Goal: Information Seeking & Learning: Learn about a topic

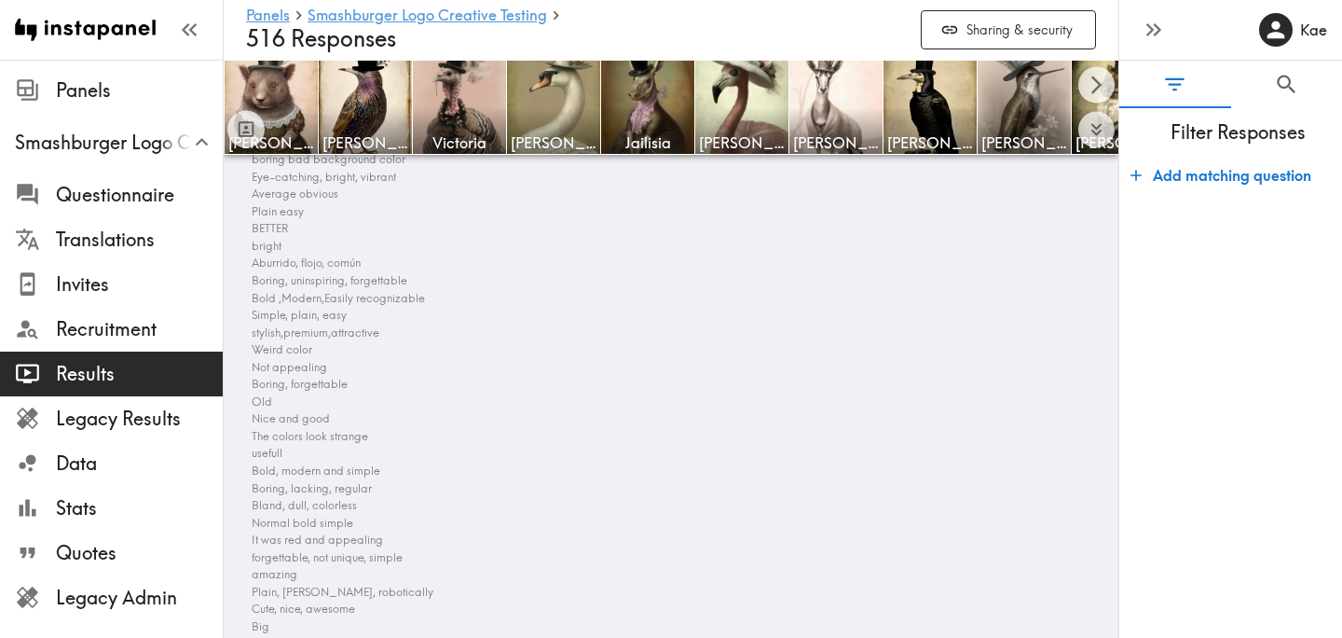
scroll to position [14548, 0]
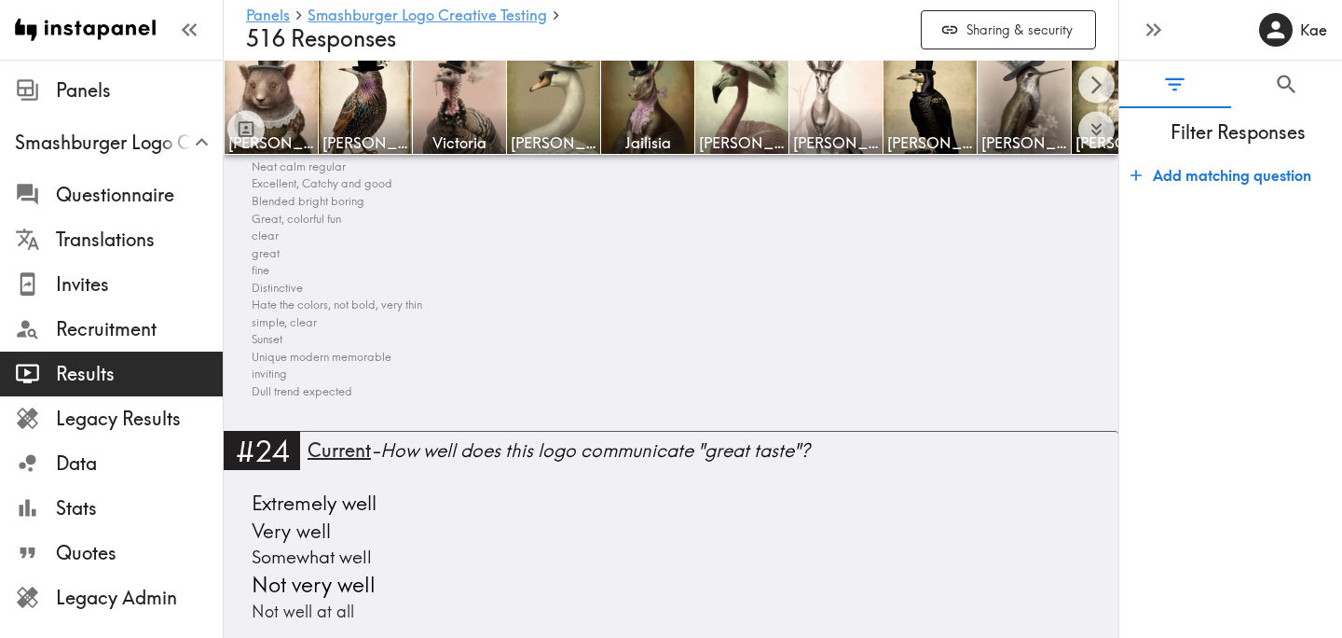
scroll to position [14745, 0]
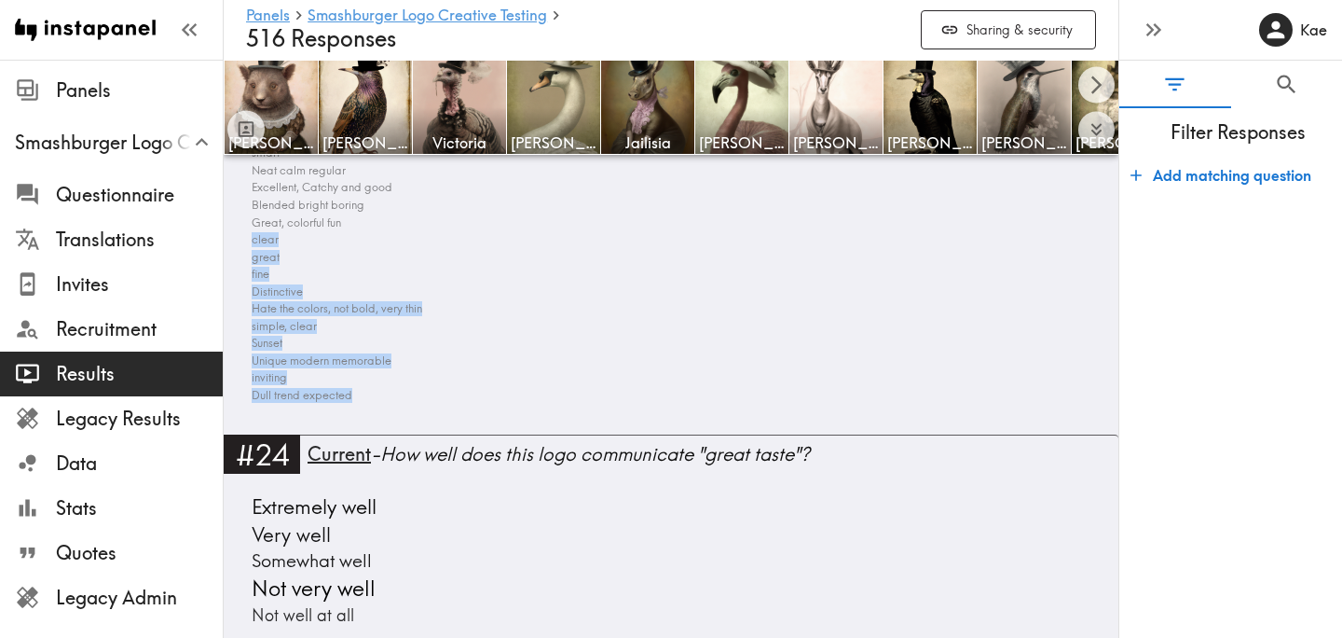
drag, startPoint x: 365, startPoint y: 395, endPoint x: 235, endPoint y: 236, distance: 206.0
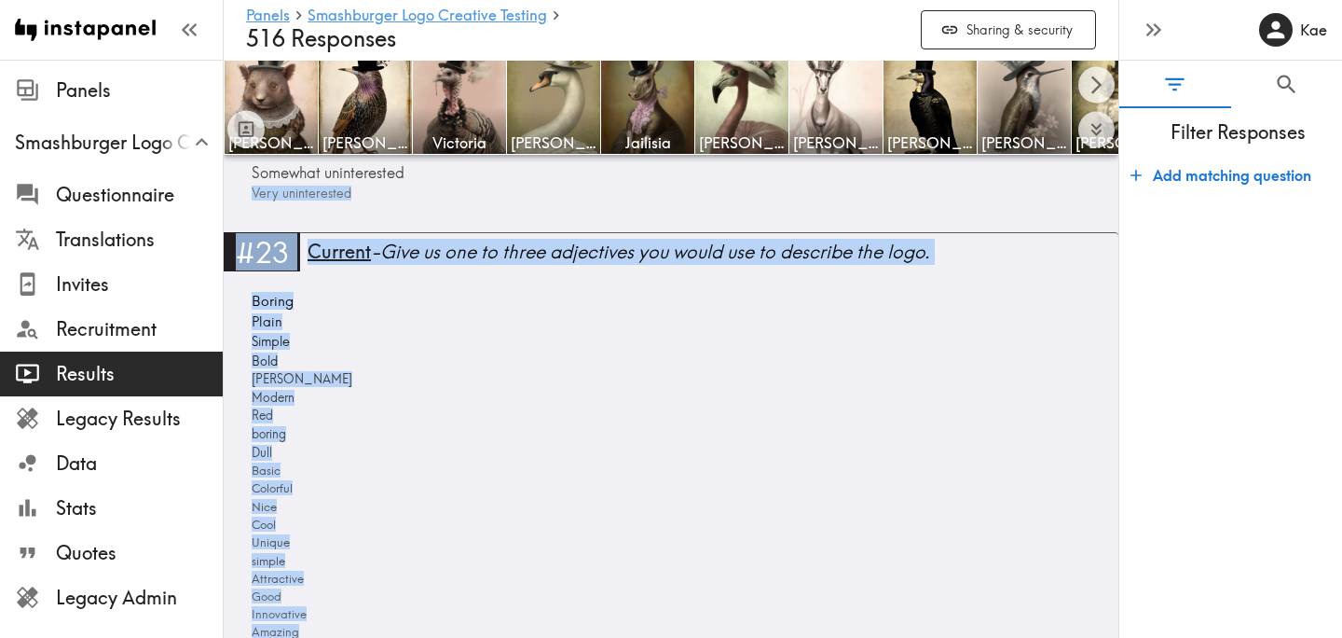
scroll to position [6432, 0]
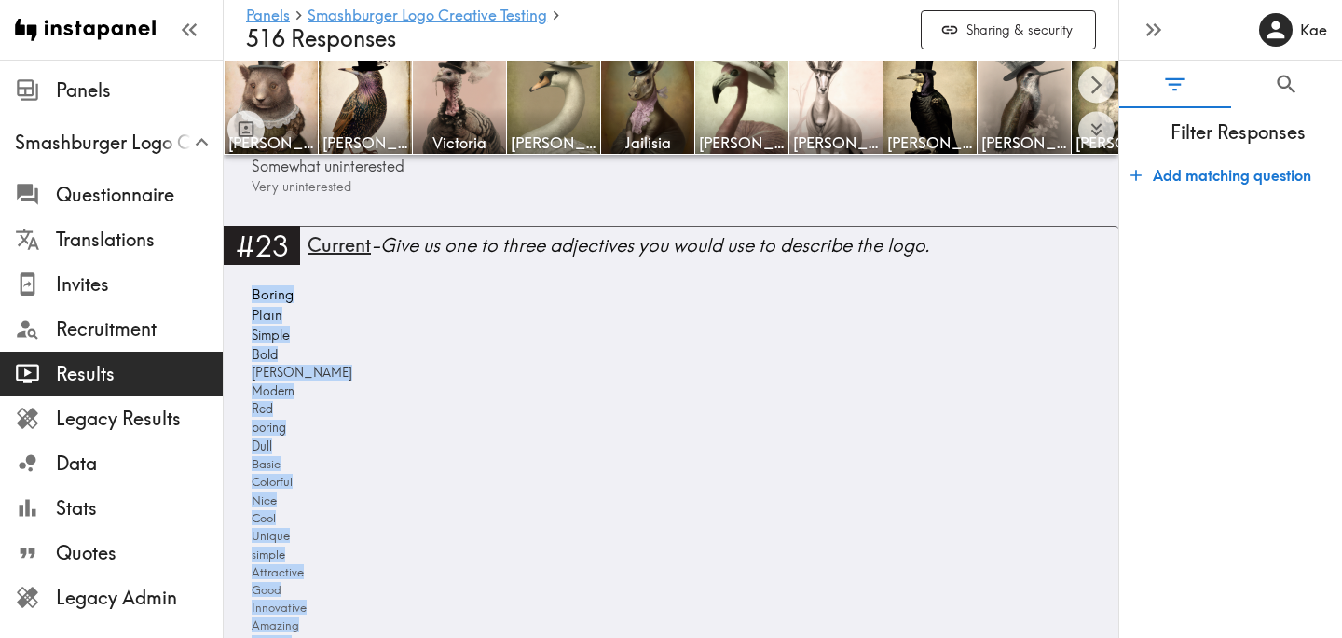
drag, startPoint x: 371, startPoint y: 400, endPoint x: 245, endPoint y: 295, distance: 164.1
copy div "Boring Plain Simple Bold Bland Modern Red boring Dull Basic Colorful Nice Cool …"
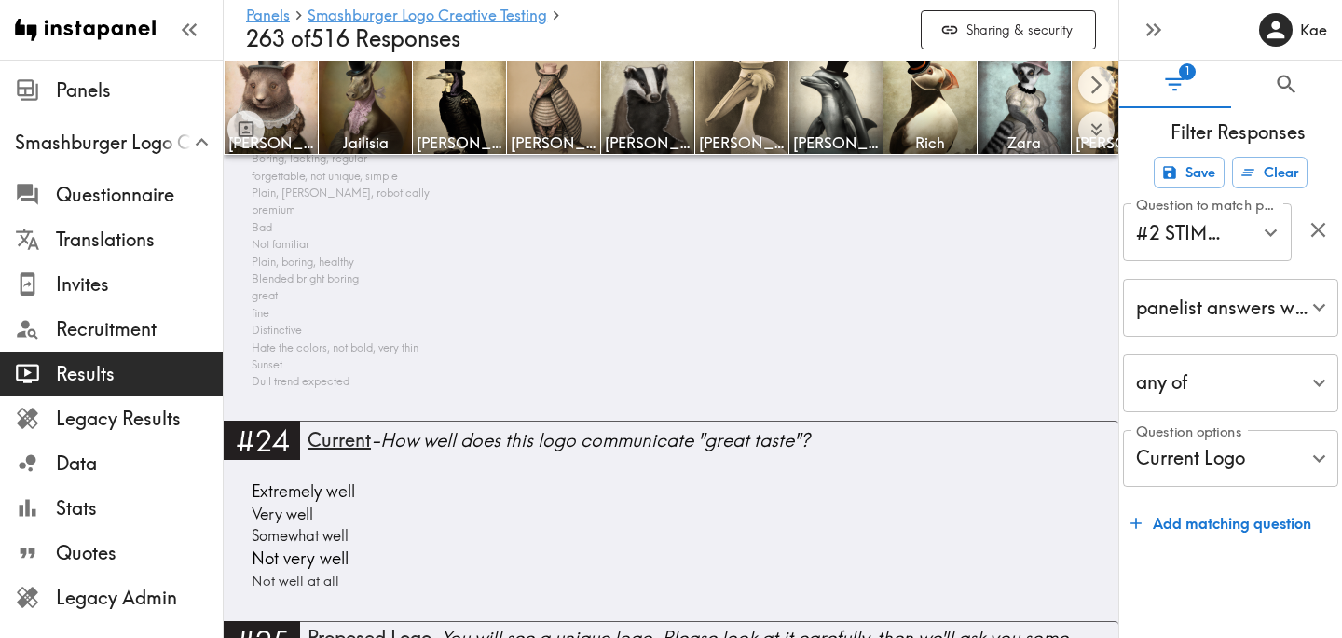
scroll to position [14128, 0]
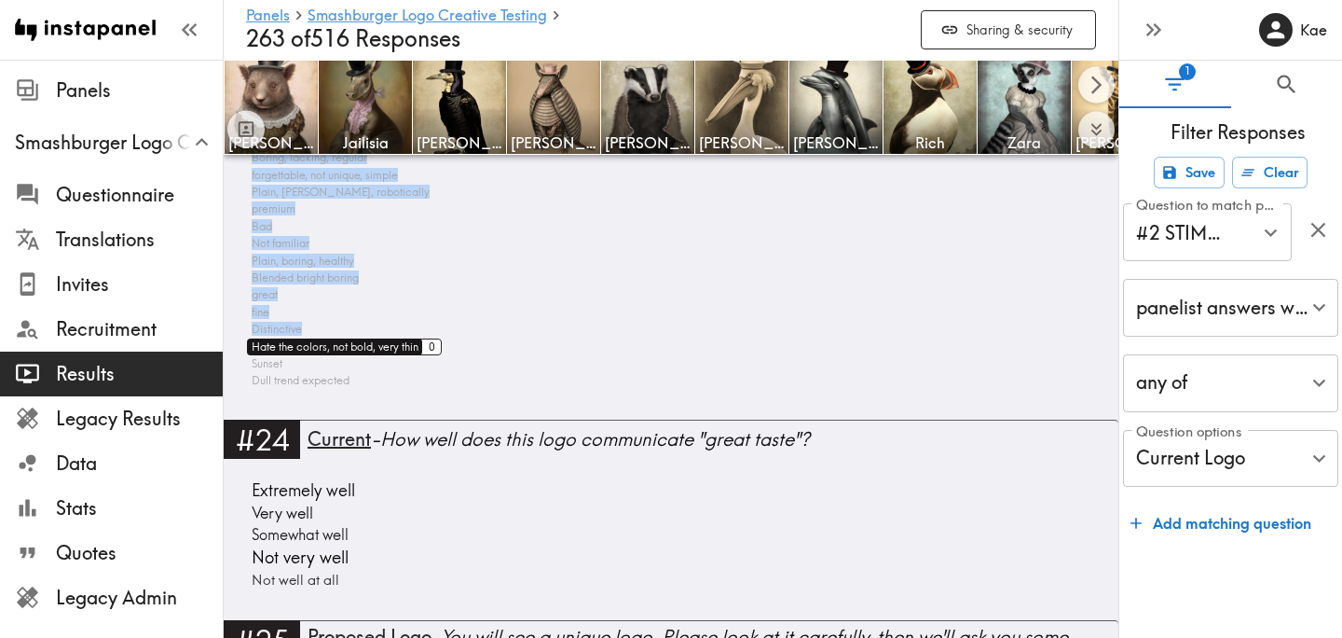
drag, startPoint x: 370, startPoint y: 386, endPoint x: 253, endPoint y: 349, distance: 123.2
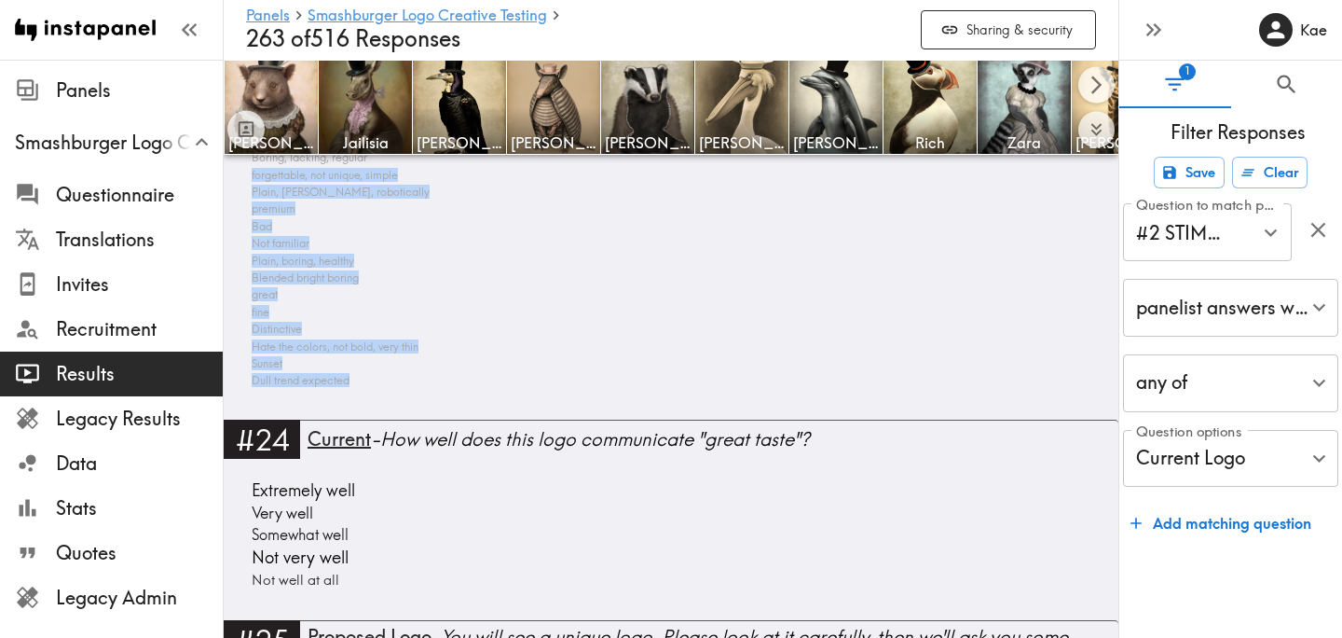
drag, startPoint x: 367, startPoint y: 389, endPoint x: 242, endPoint y: 175, distance: 247.3
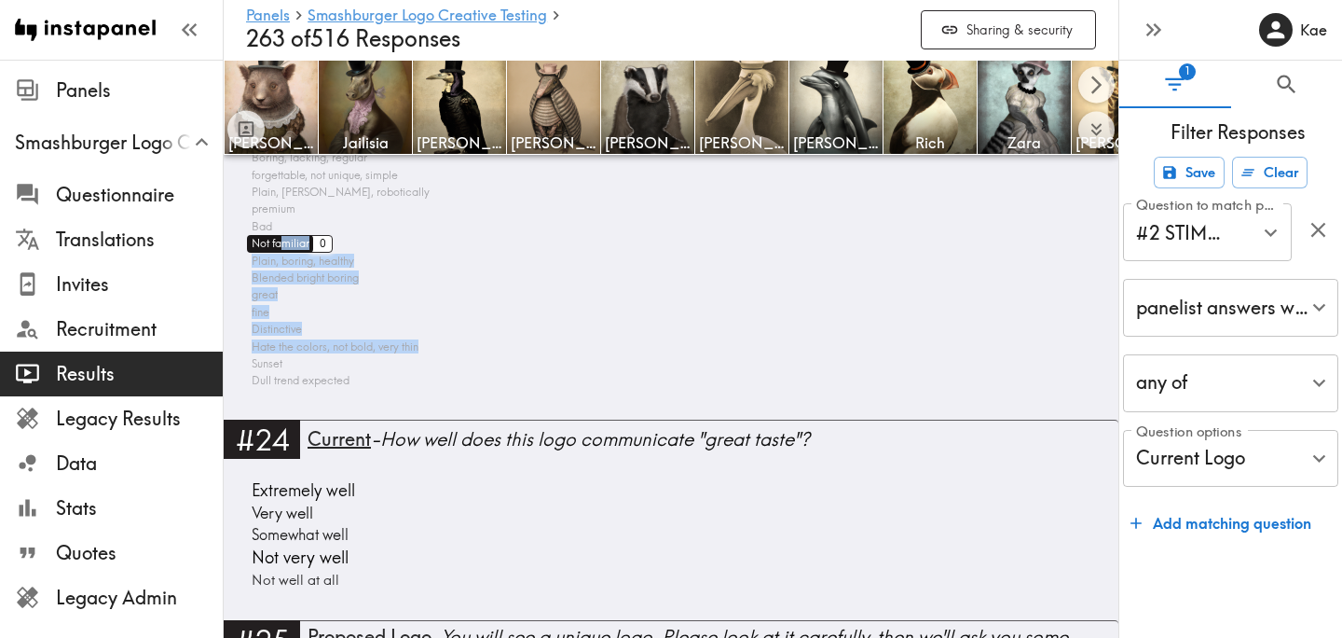
drag, startPoint x: 388, startPoint y: 385, endPoint x: 281, endPoint y: 248, distance: 173.4
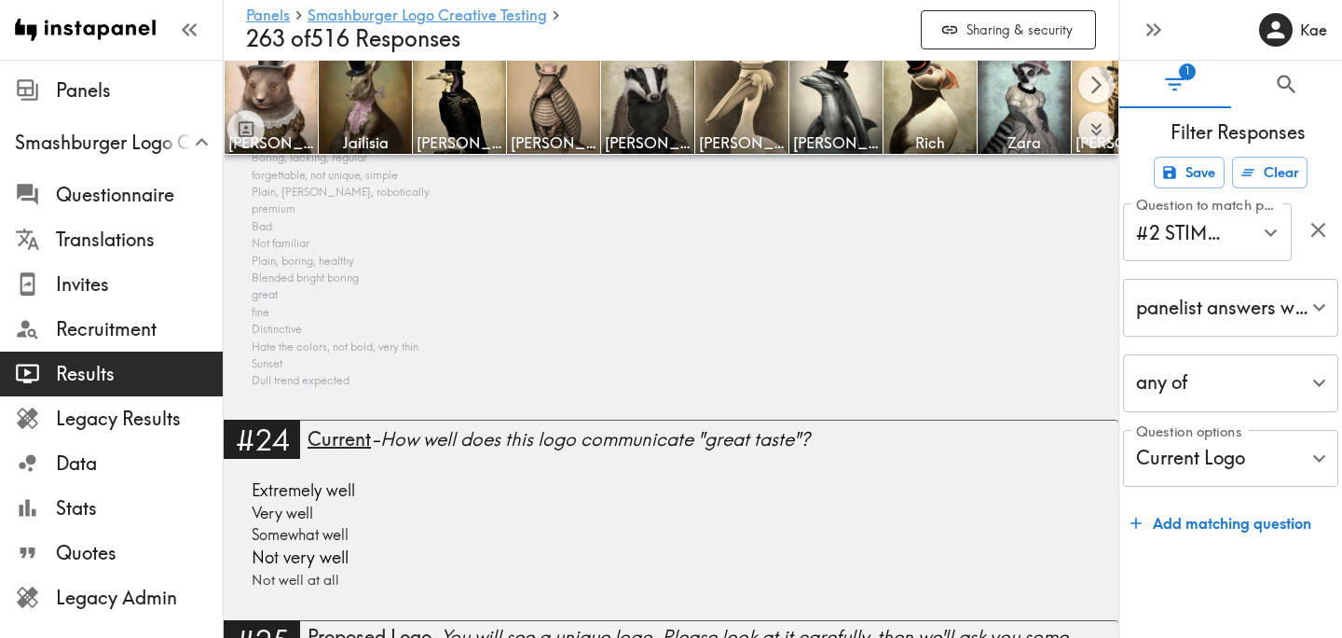
drag, startPoint x: 364, startPoint y: 386, endPoint x: 457, endPoint y: 289, distance: 133.8
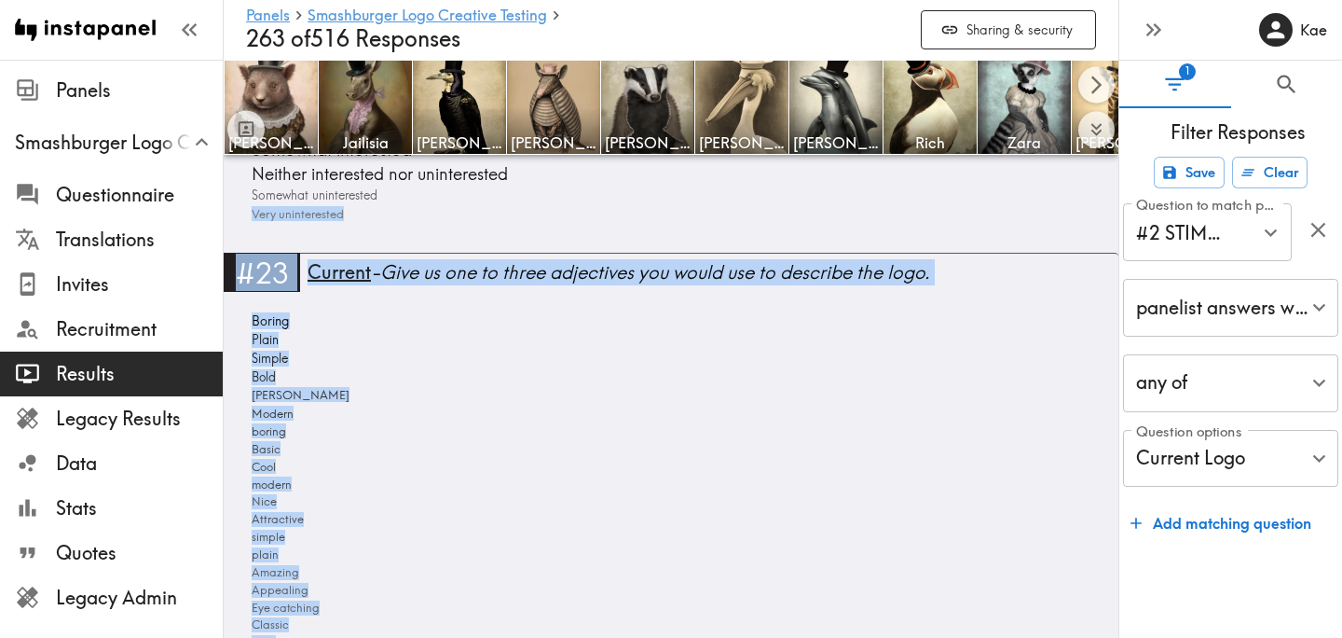
scroll to position [5824, 0]
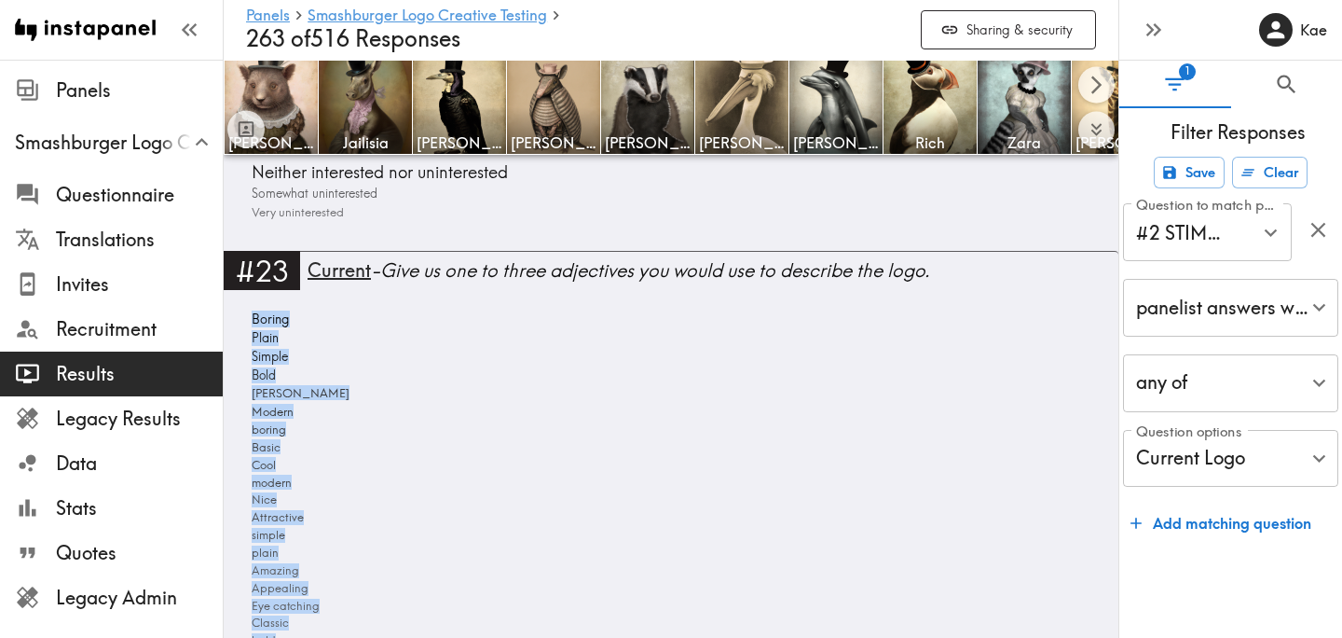
drag, startPoint x: 373, startPoint y: 383, endPoint x: 243, endPoint y: 324, distance: 142.2
copy div "Boring Plain Simple Bold [PERSON_NAME] Modern boring Basic Cool modern Nice Att…"
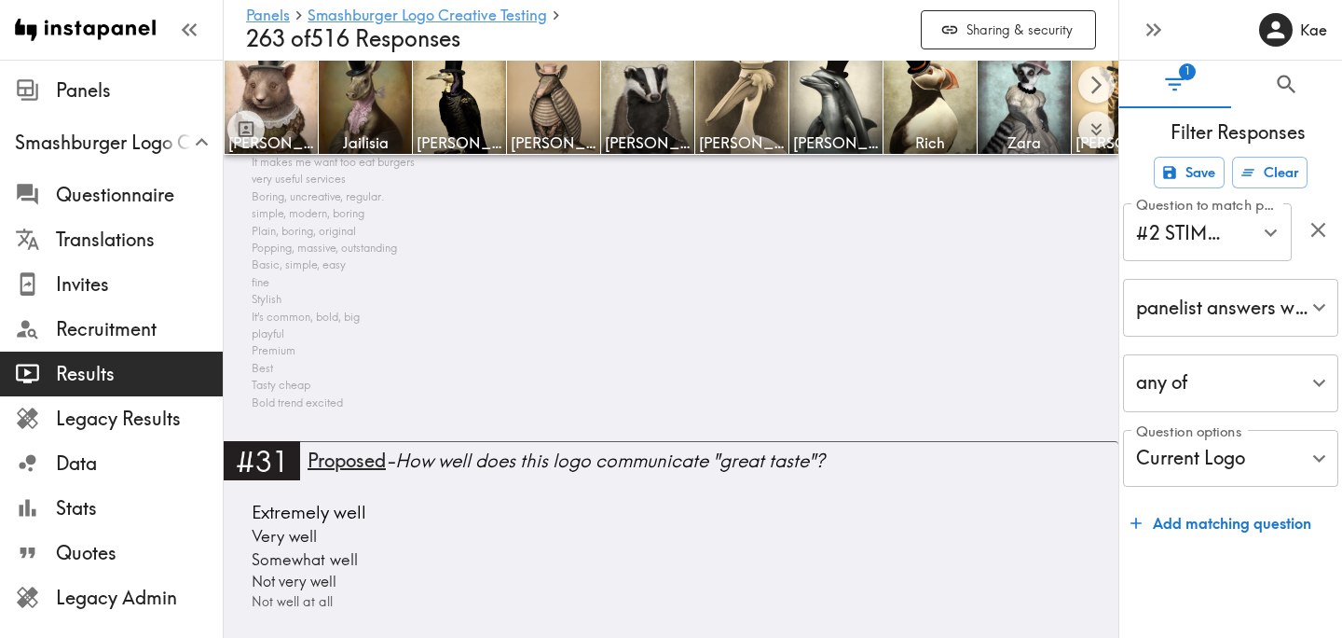
scroll to position [23962, 0]
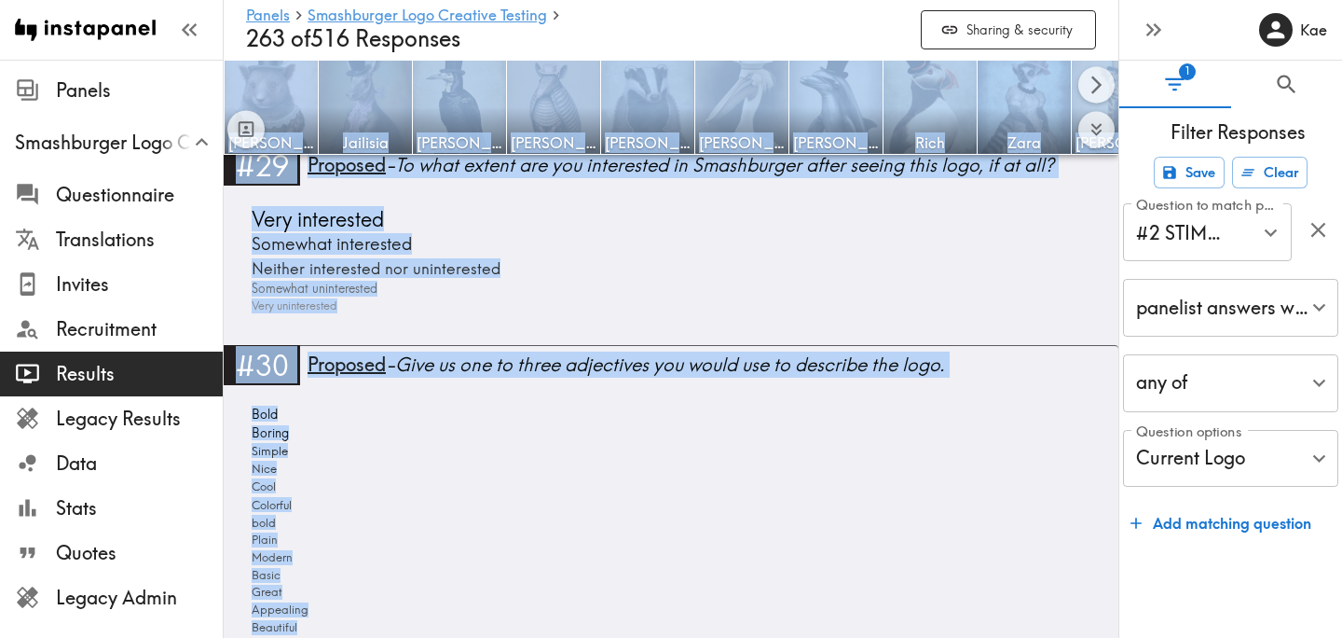
scroll to position [15488, 0]
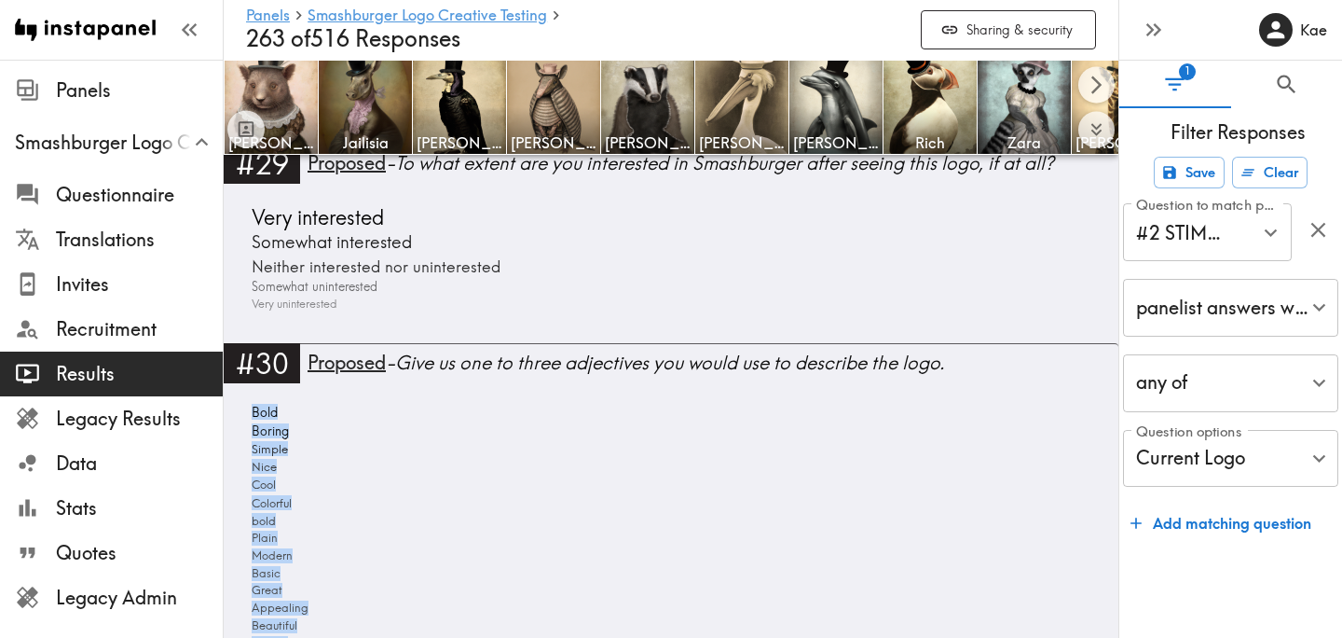
drag, startPoint x: 370, startPoint y: 430, endPoint x: 241, endPoint y: 416, distance: 129.4
copy div "Bold Boring Simple Nice Cool Colorful bold Plain Modern Basic Great Appealing B…"
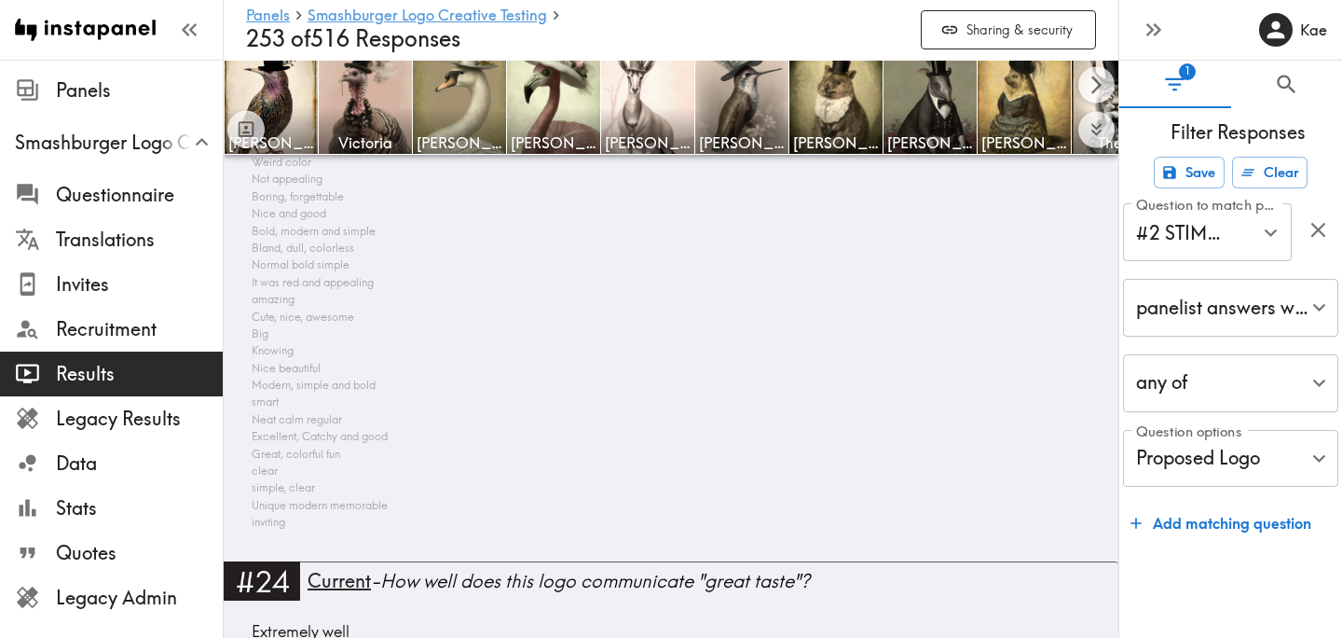
scroll to position [13949, 0]
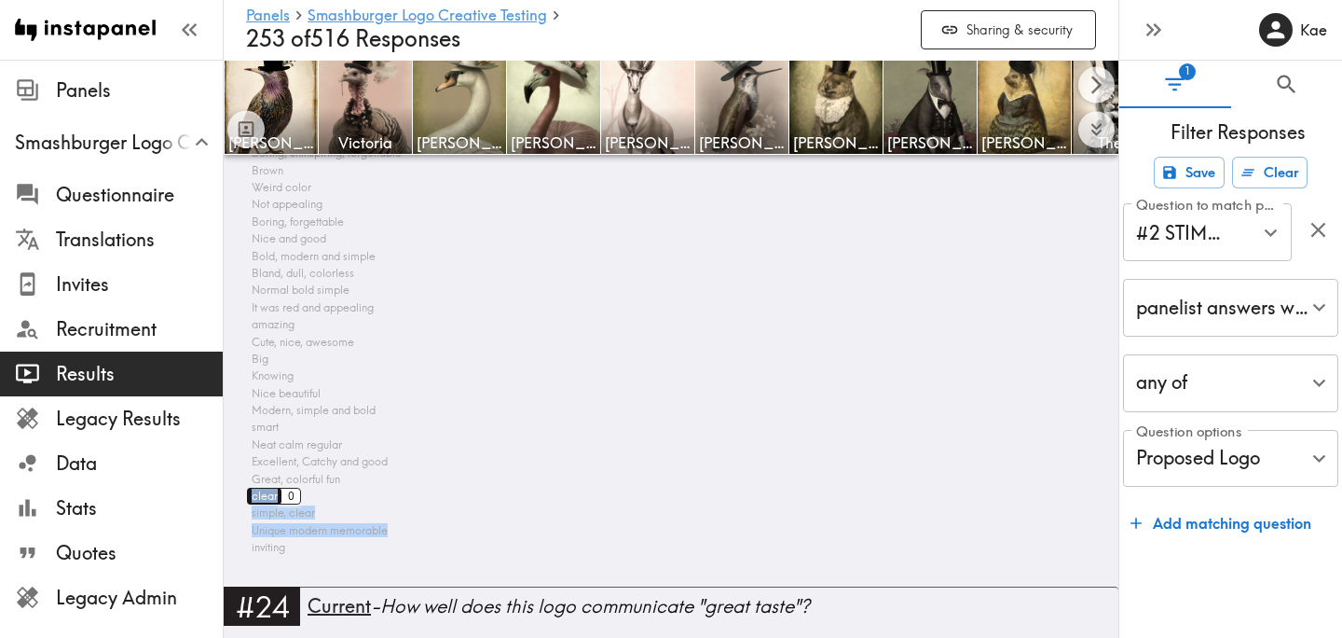
drag, startPoint x: 317, startPoint y: 550, endPoint x: 249, endPoint y: 501, distance: 83.5
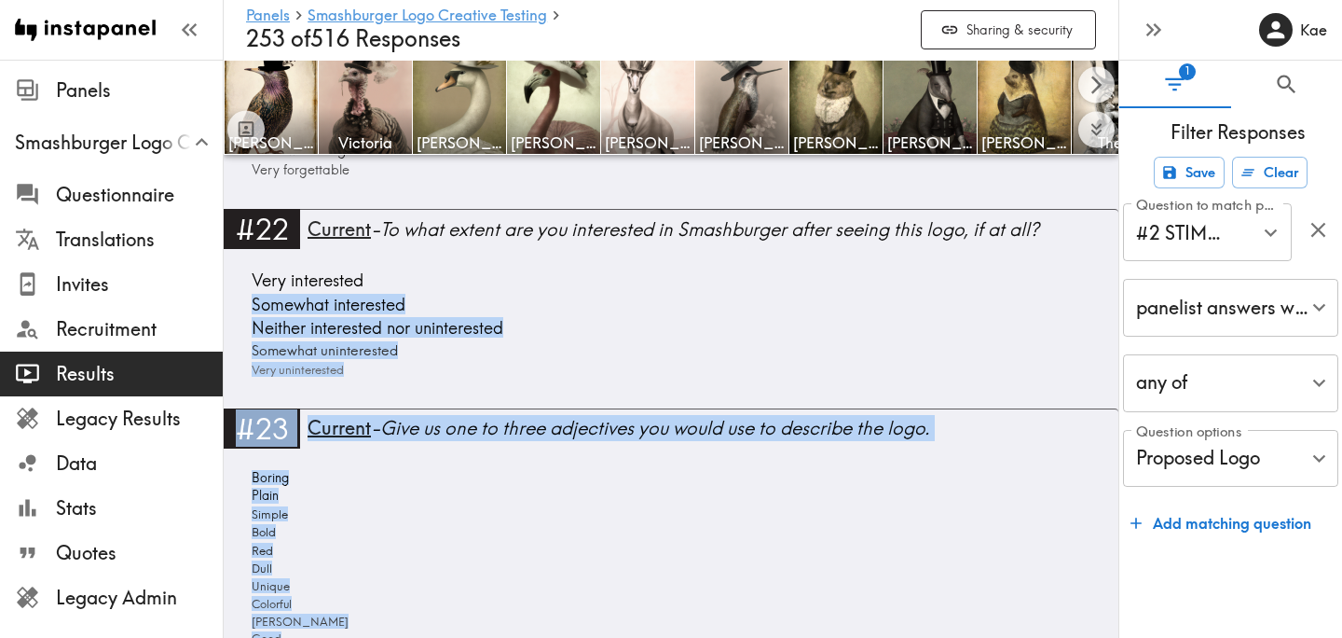
scroll to position [5707, 0]
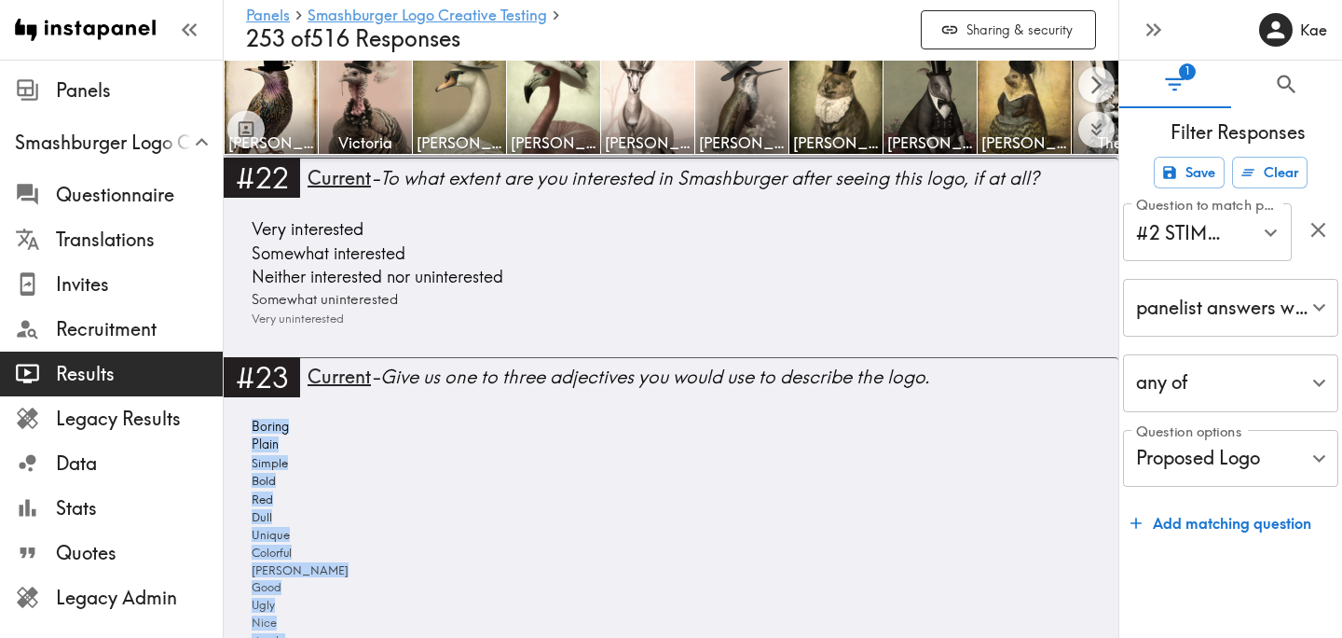
drag, startPoint x: 298, startPoint y: 552, endPoint x: 245, endPoint y: 426, distance: 136.6
copy div "Boring Plain Simple Bold Red Dull Unique Colorful Bland Good Ugly Nice simple B…"
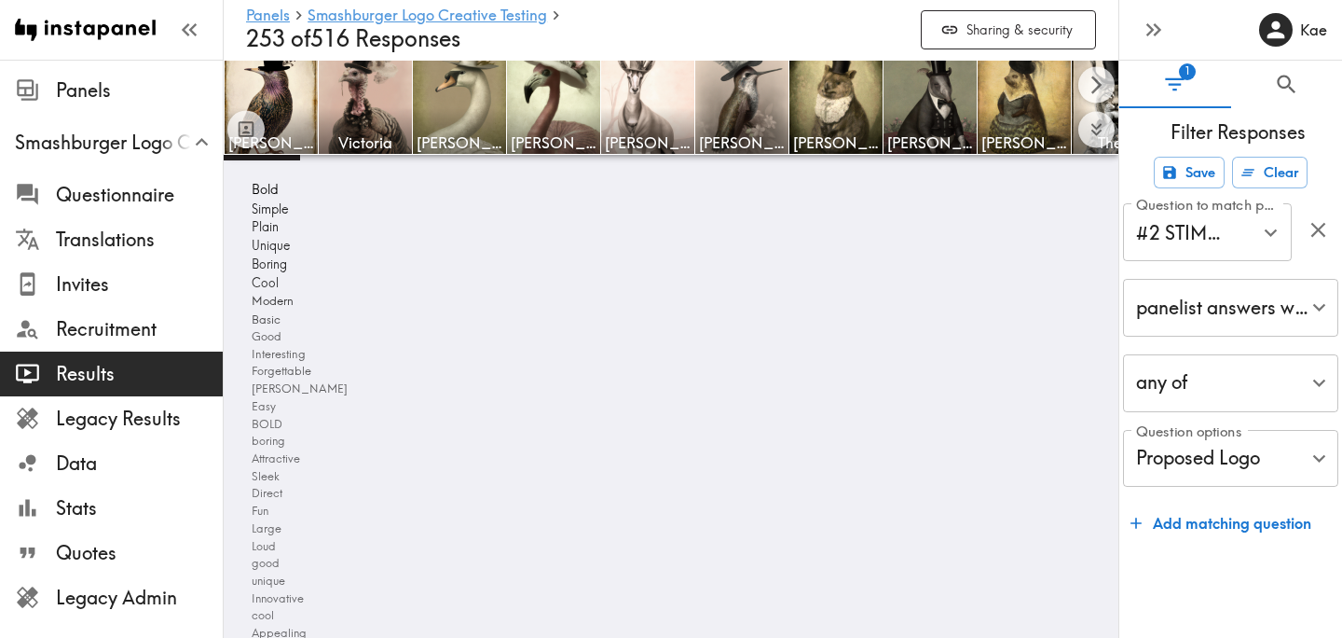
scroll to position [15896, 0]
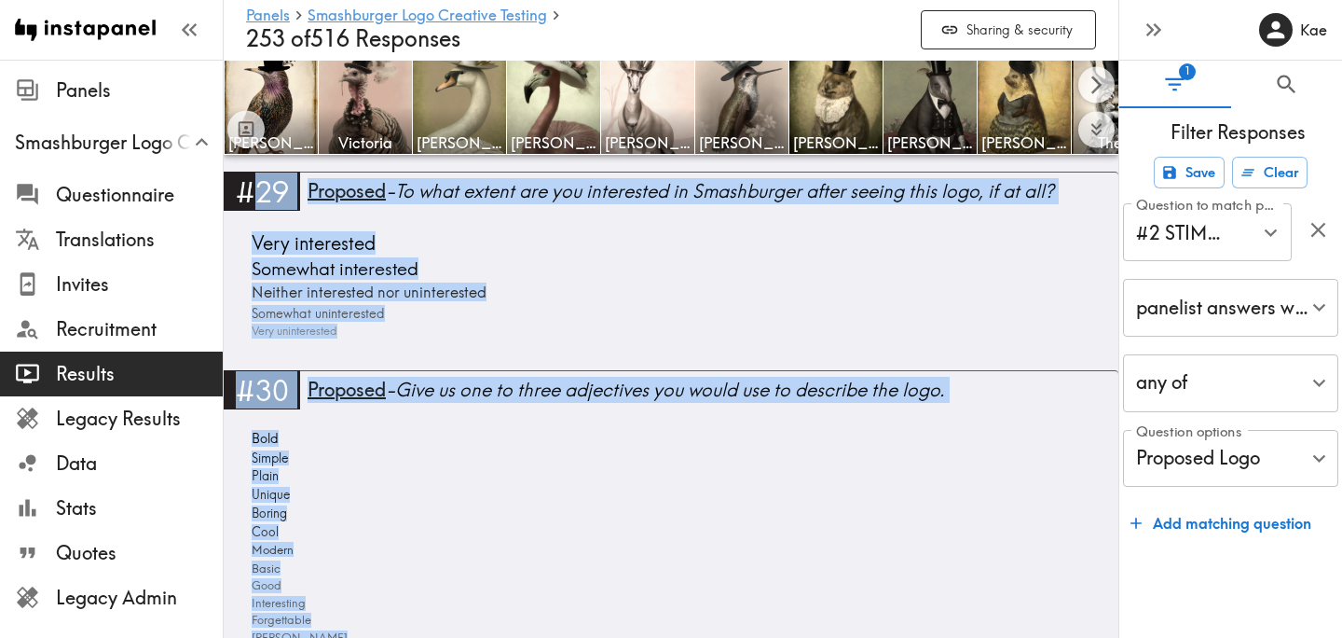
scroll to position [15440, 0]
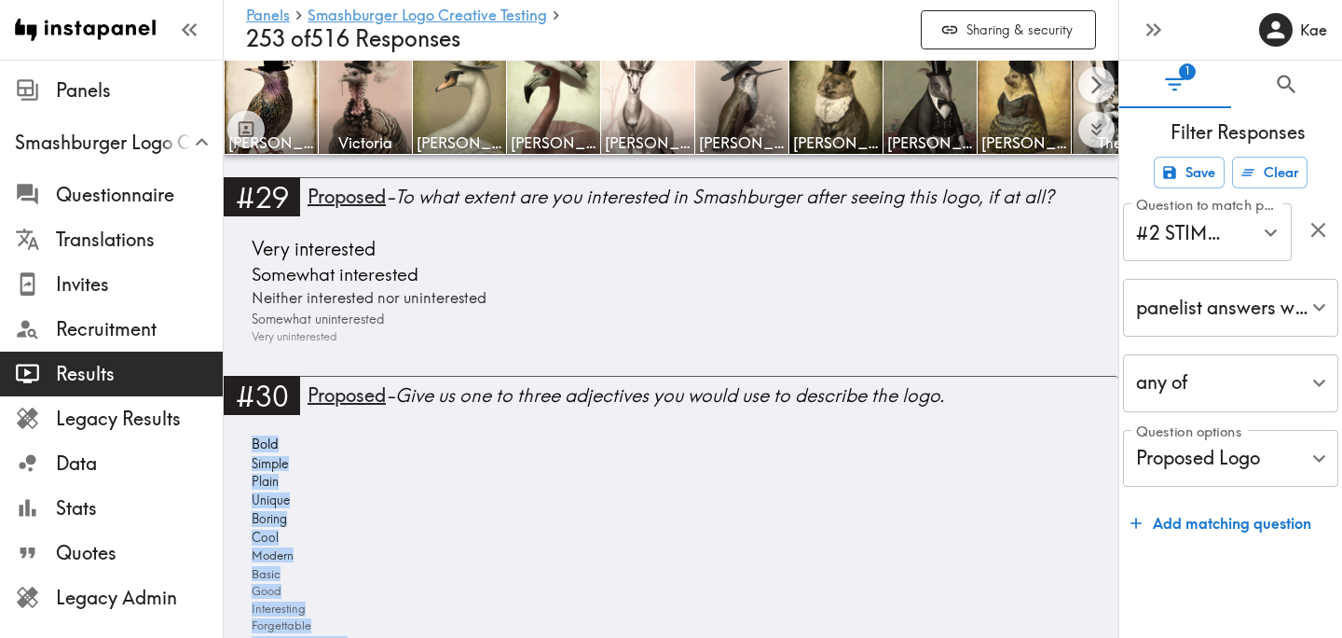
drag, startPoint x: 282, startPoint y: 400, endPoint x: 241, endPoint y: 441, distance: 58.0
copy div "Bold Simple Plain Unique Boring Cool Modern Basic Good Interesting Forgettable …"
click at [1322, 230] on icon "button" at bounding box center [1318, 229] width 25 height 25
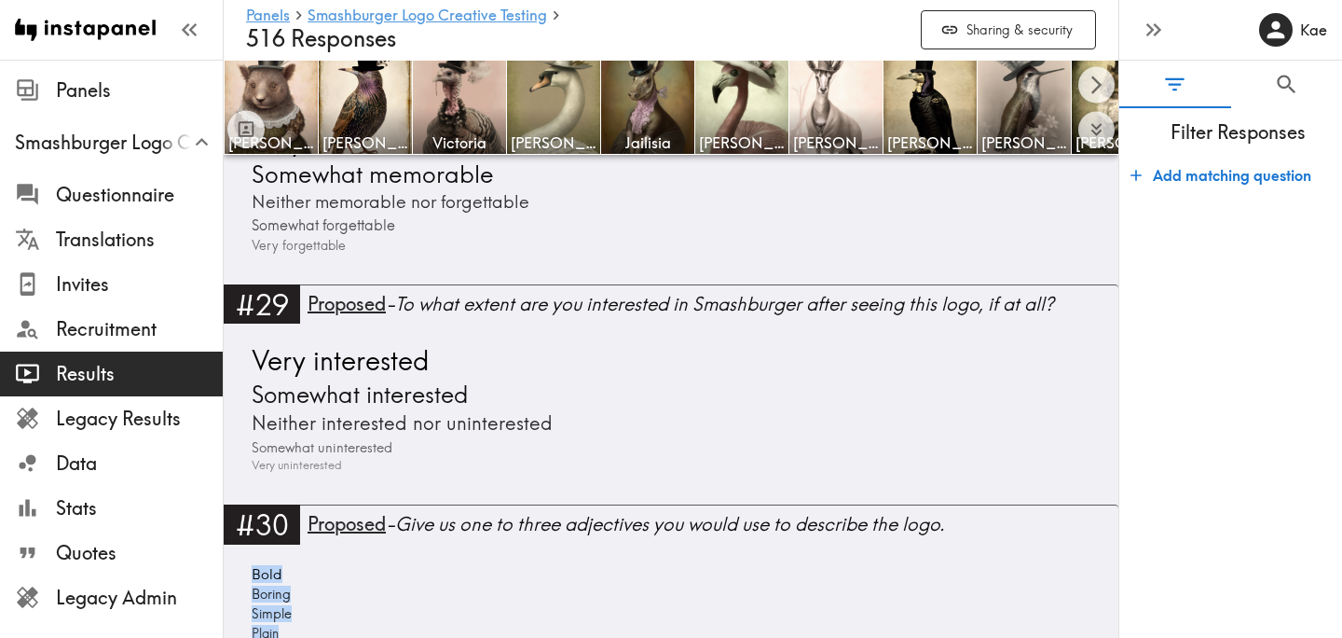
scroll to position [16170, 0]
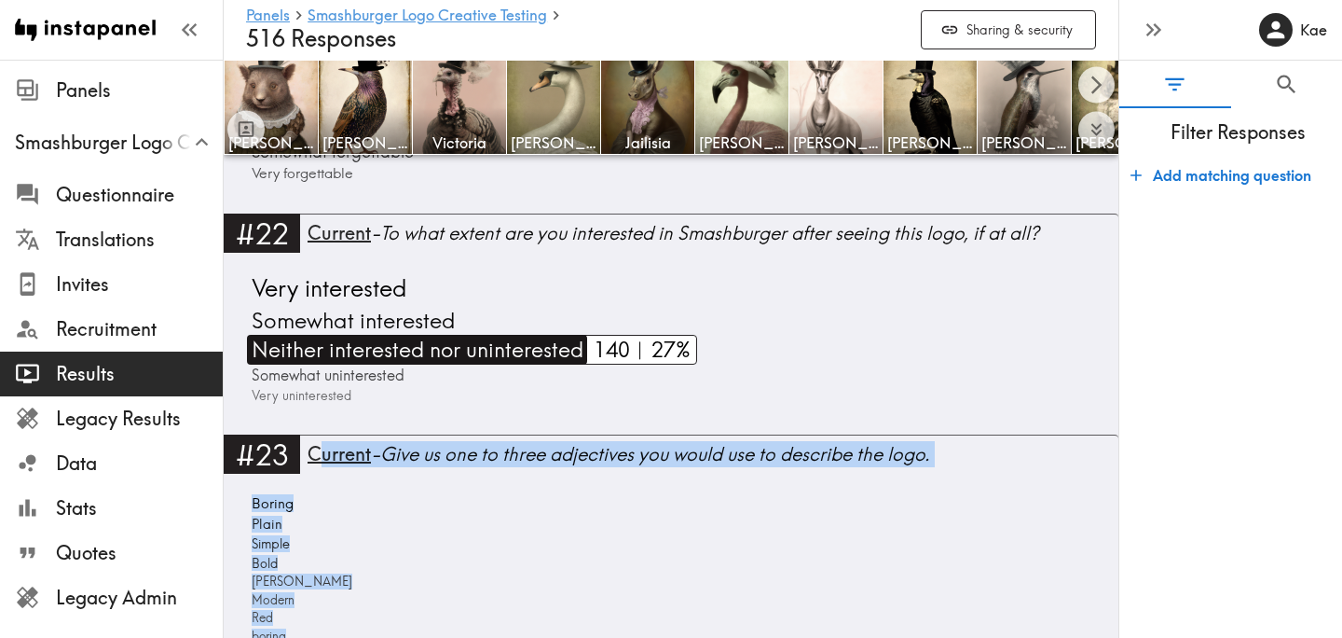
scroll to position [6229, 0]
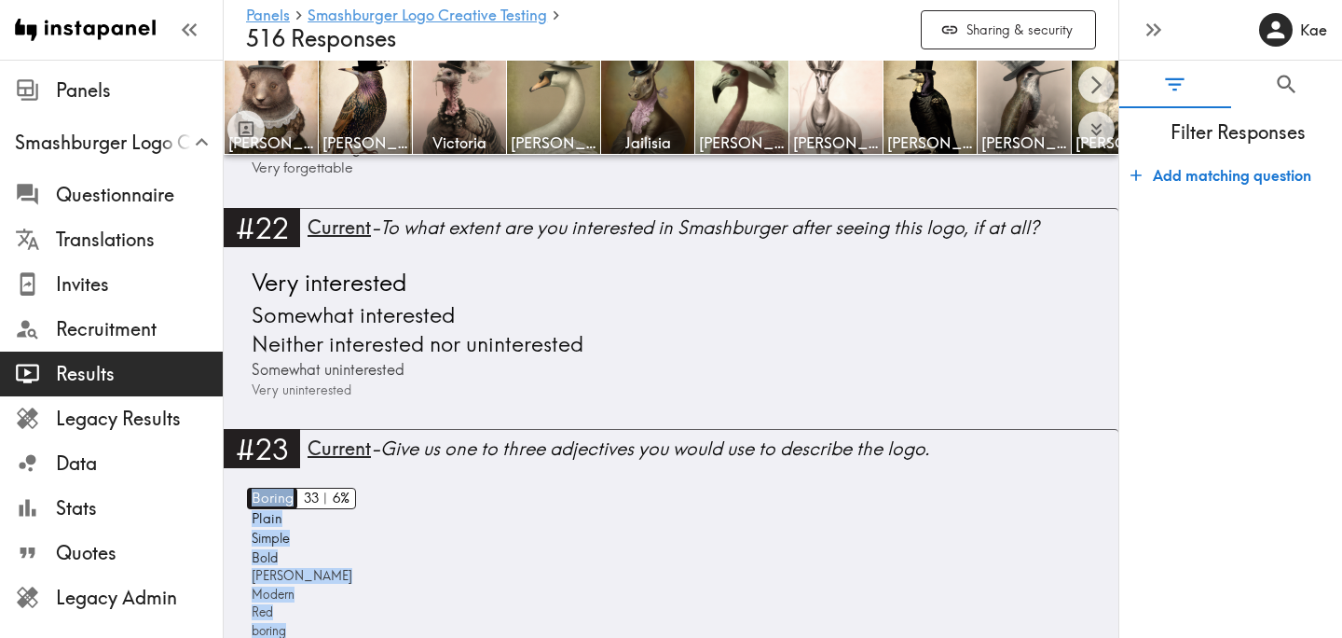
drag, startPoint x: 362, startPoint y: 330, endPoint x: 246, endPoint y: 497, distance: 203.0
copy div "Boring Plain Simple Bold Bland Modern Red boring Dull Basic Colorful Nice Cool …"
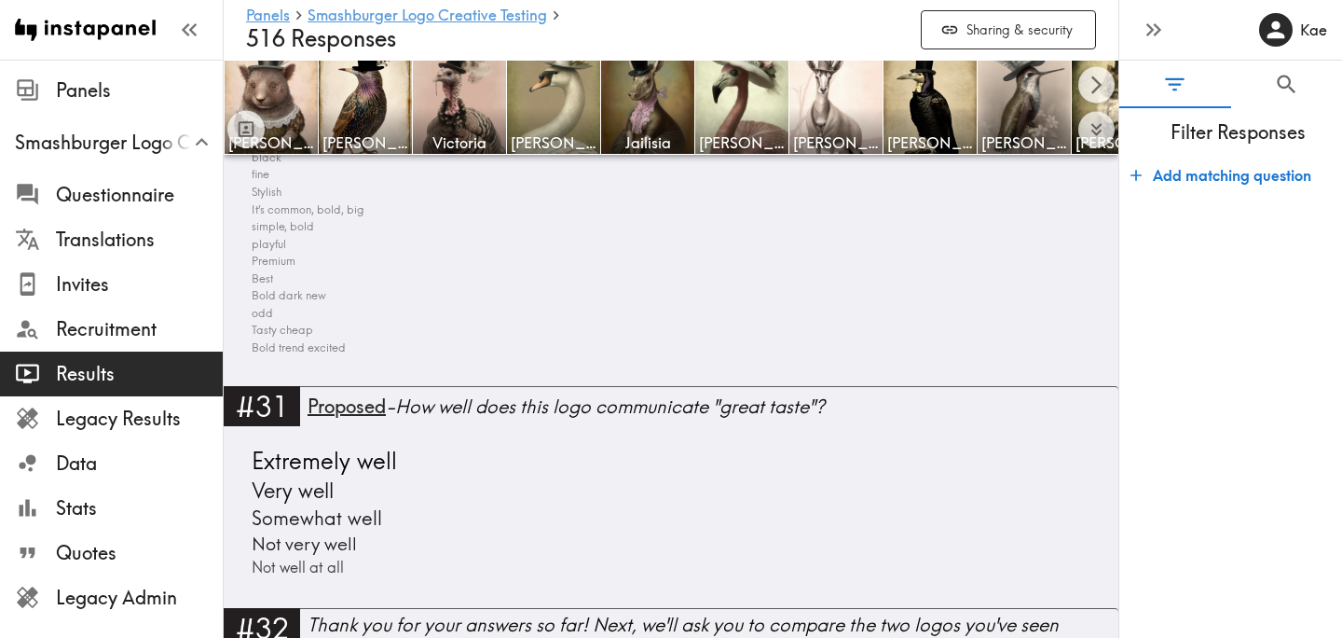
scroll to position [24785, 0]
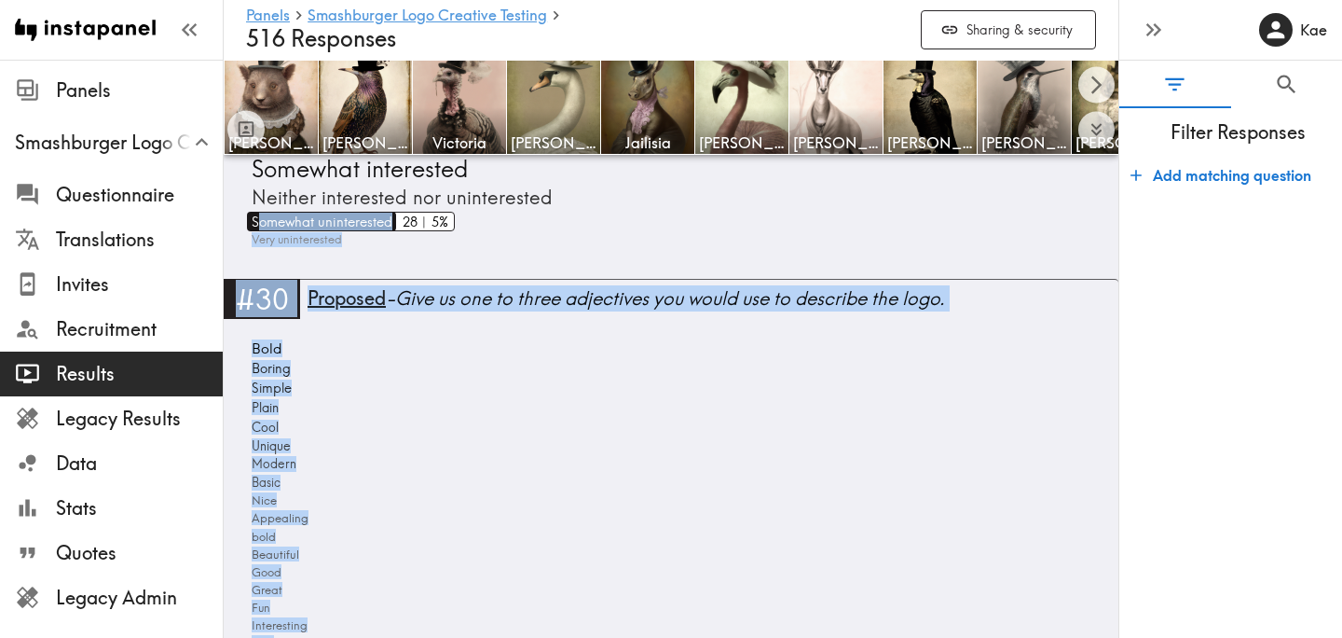
scroll to position [16307, 0]
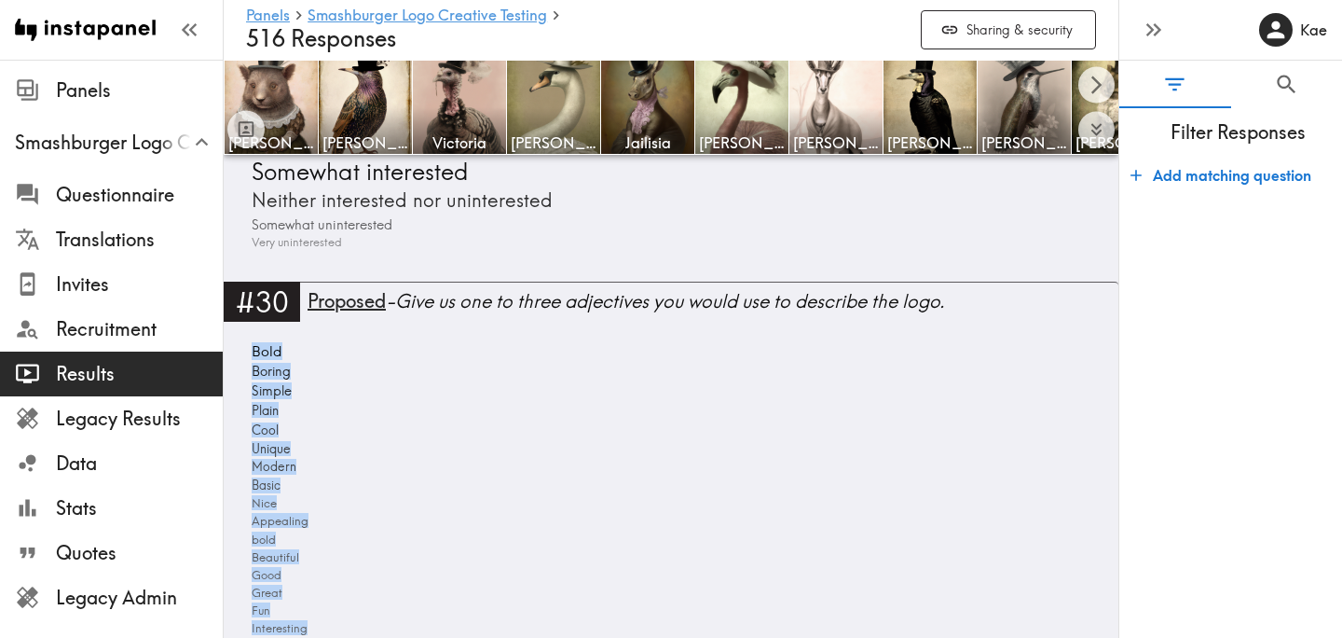
drag, startPoint x: 356, startPoint y: 413, endPoint x: 245, endPoint y: 355, distance: 125.1
copy div "Bold Boring Simple Plain Cool Unique Modern Basic Nice Appealing bold Beautiful…"
